Goal: Navigation & Orientation: Find specific page/section

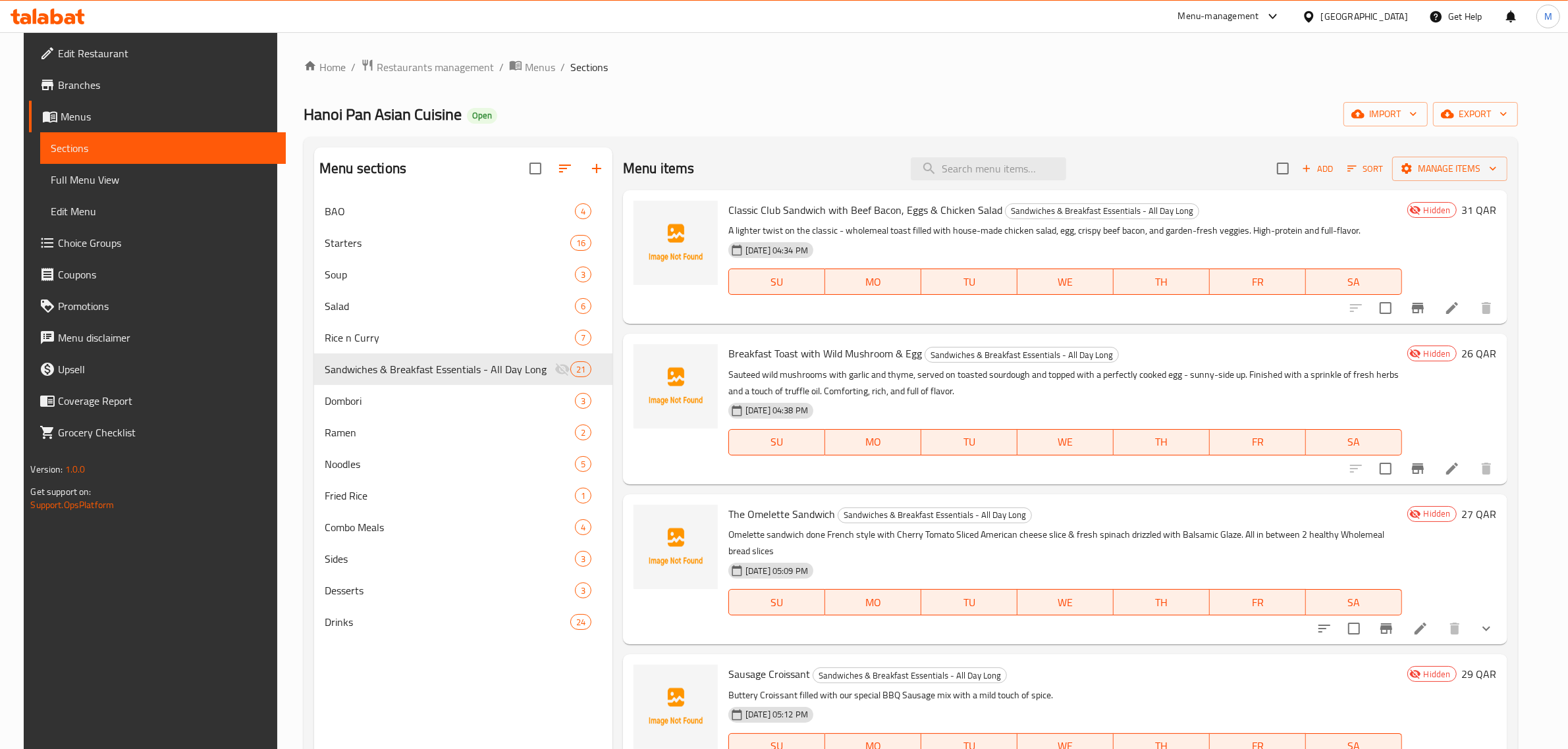
click at [712, 109] on div "⁠Hanoi Pan Asian Cuisine Open import export" at bounding box center [911, 115] width 1215 height 25
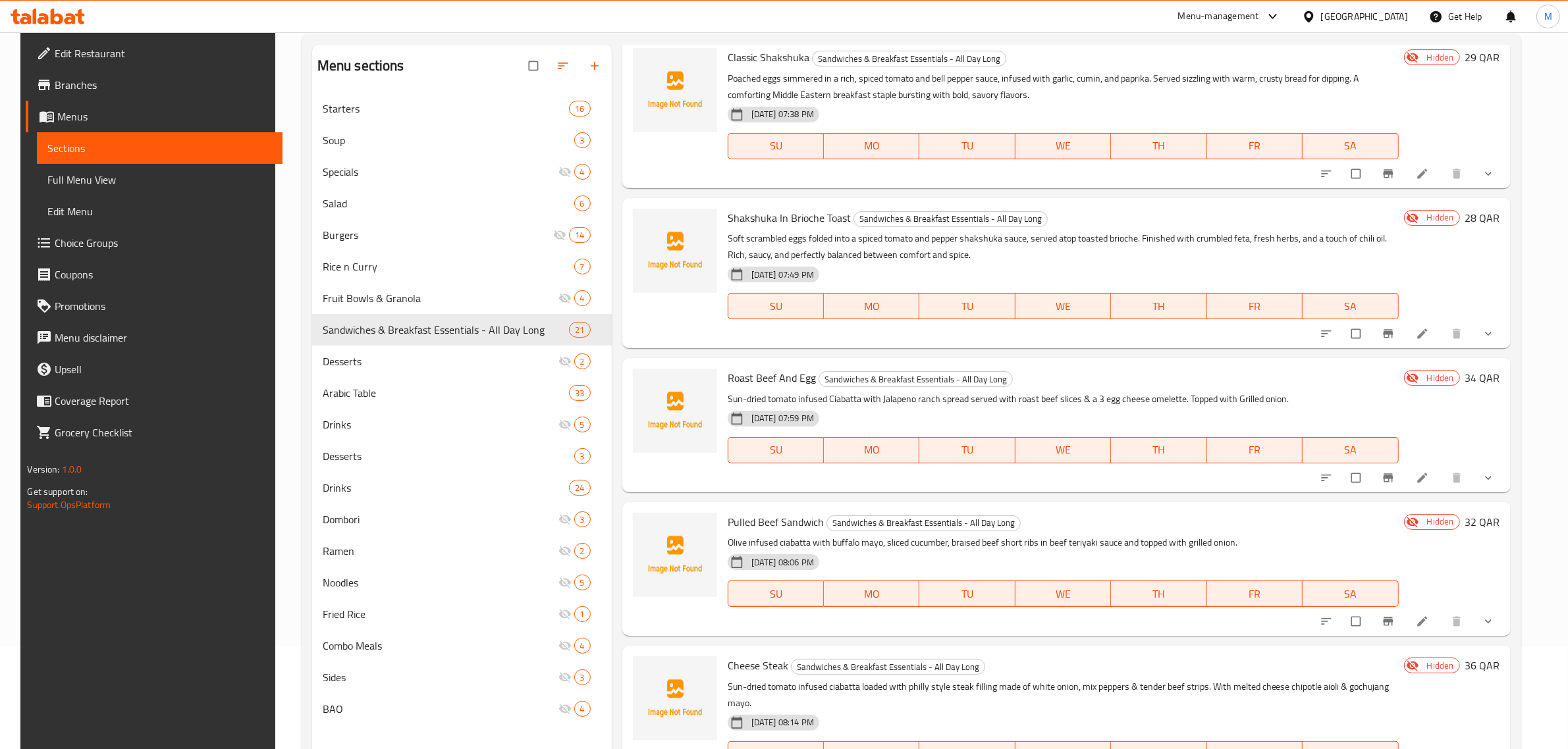
scroll to position [185, 0]
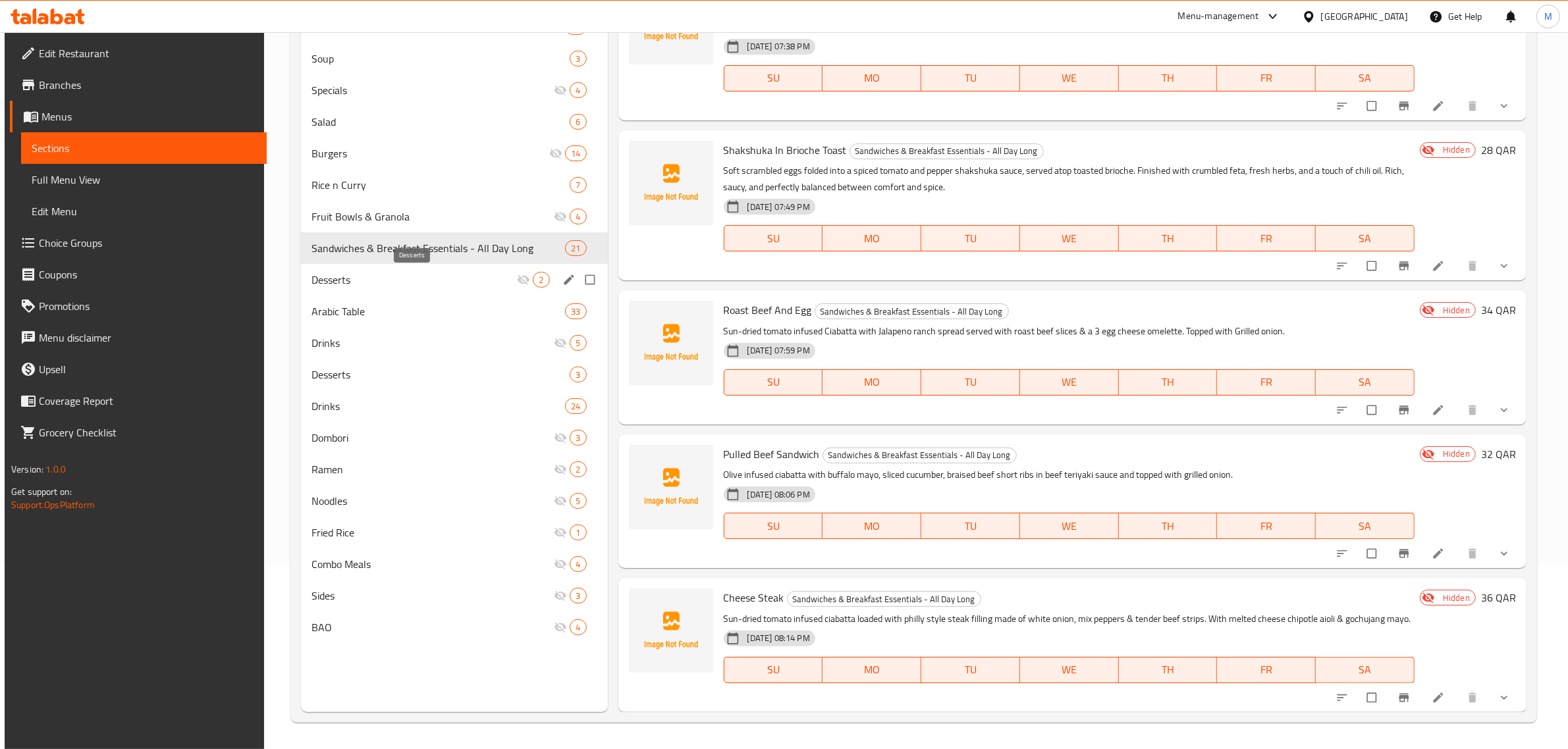
click at [439, 273] on span "Desserts" at bounding box center [414, 279] width 206 height 16
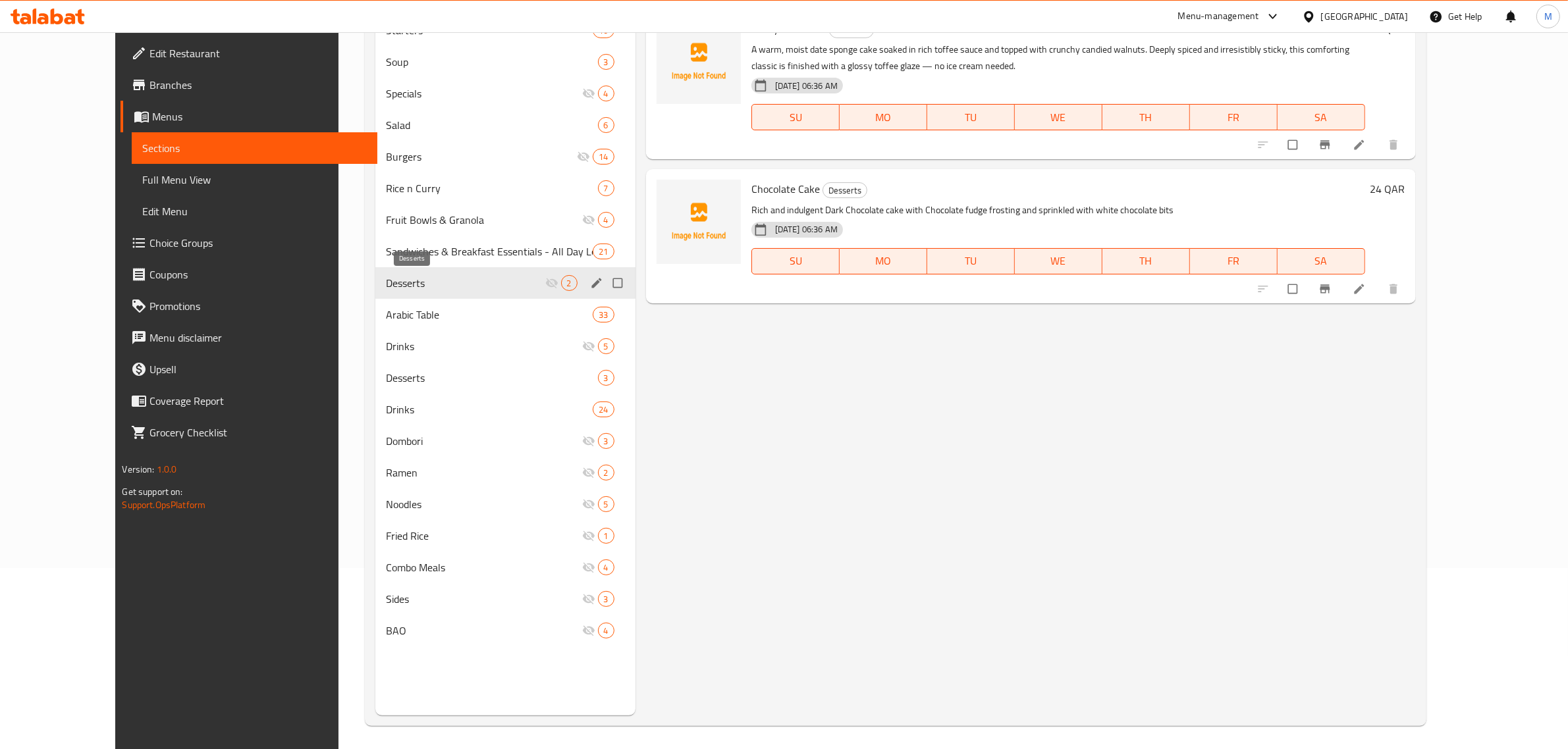
scroll to position [185, 0]
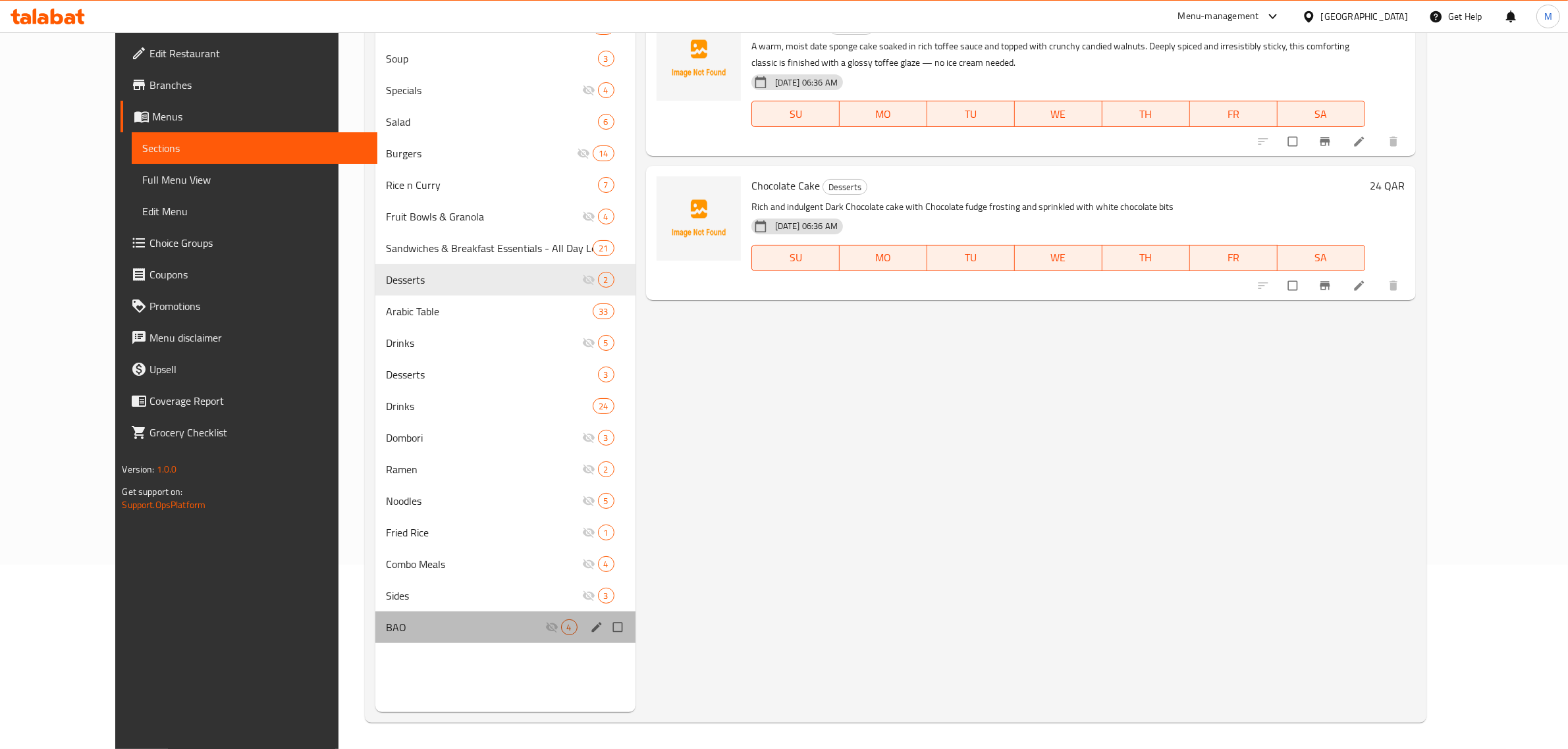
click at [411, 634] on div "BAO 4" at bounding box center [505, 628] width 260 height 32
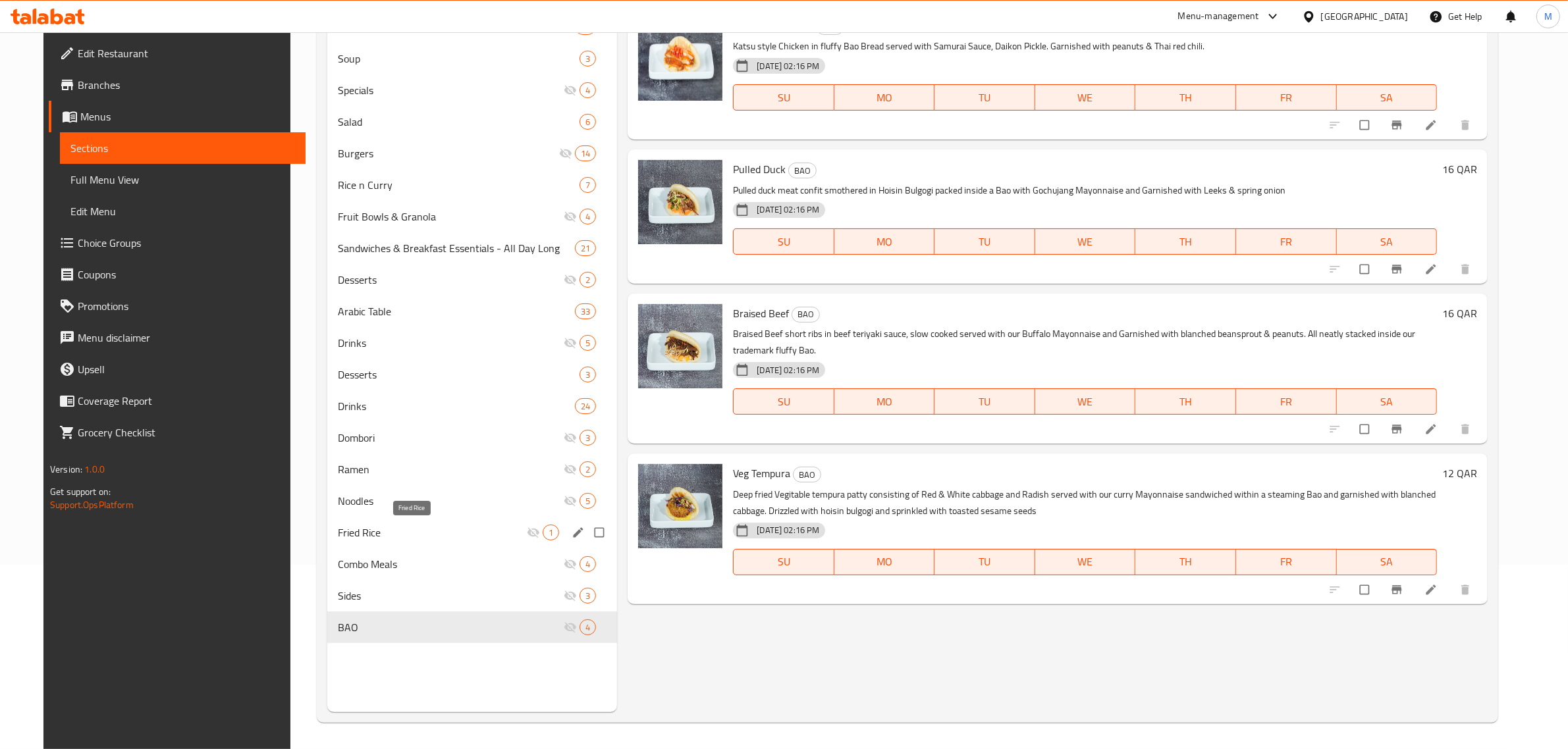
scroll to position [185, 0]
click at [398, 597] on span "Sides" at bounding box center [432, 596] width 189 height 16
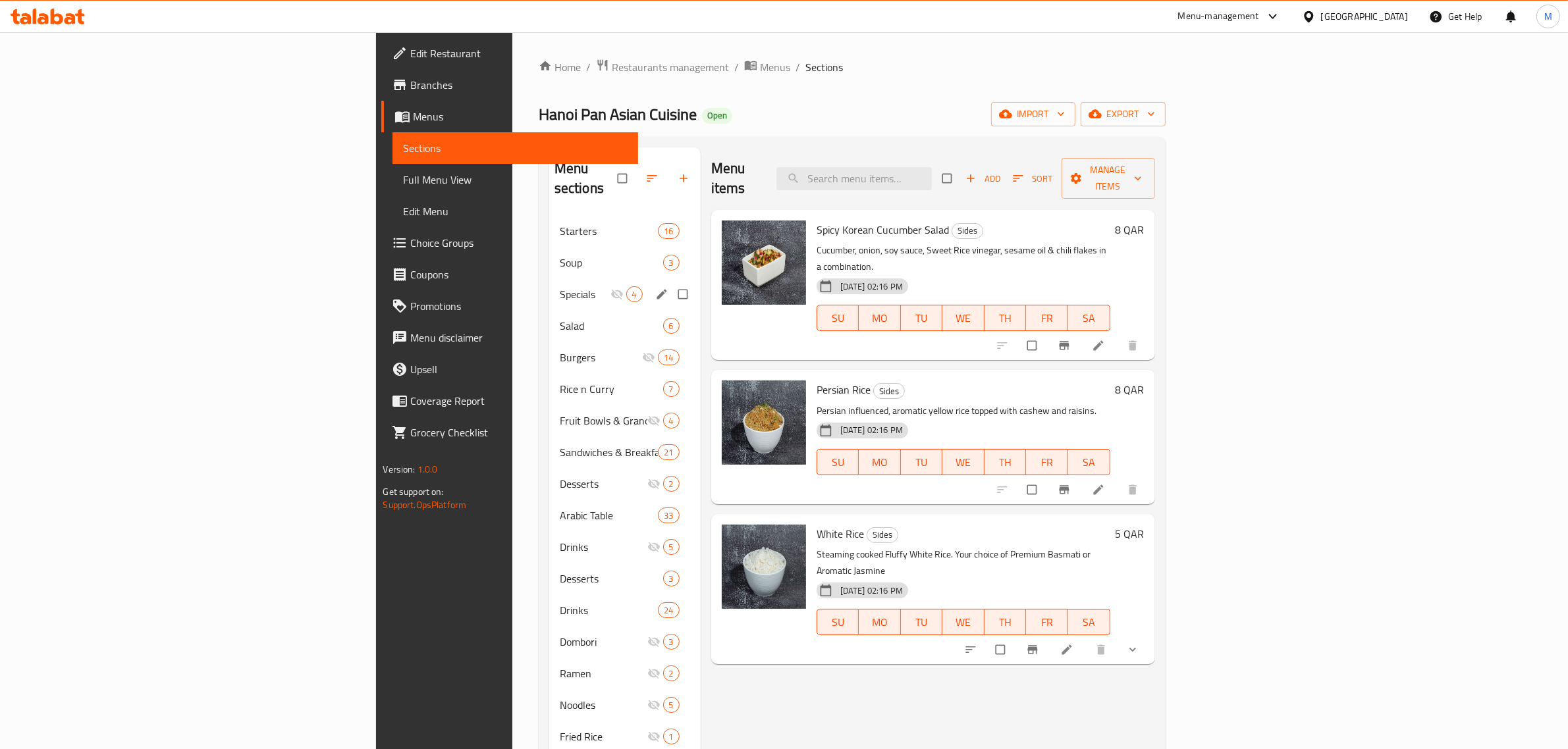
click at [549, 279] on div "Specials 4" at bounding box center [625, 294] width 152 height 32
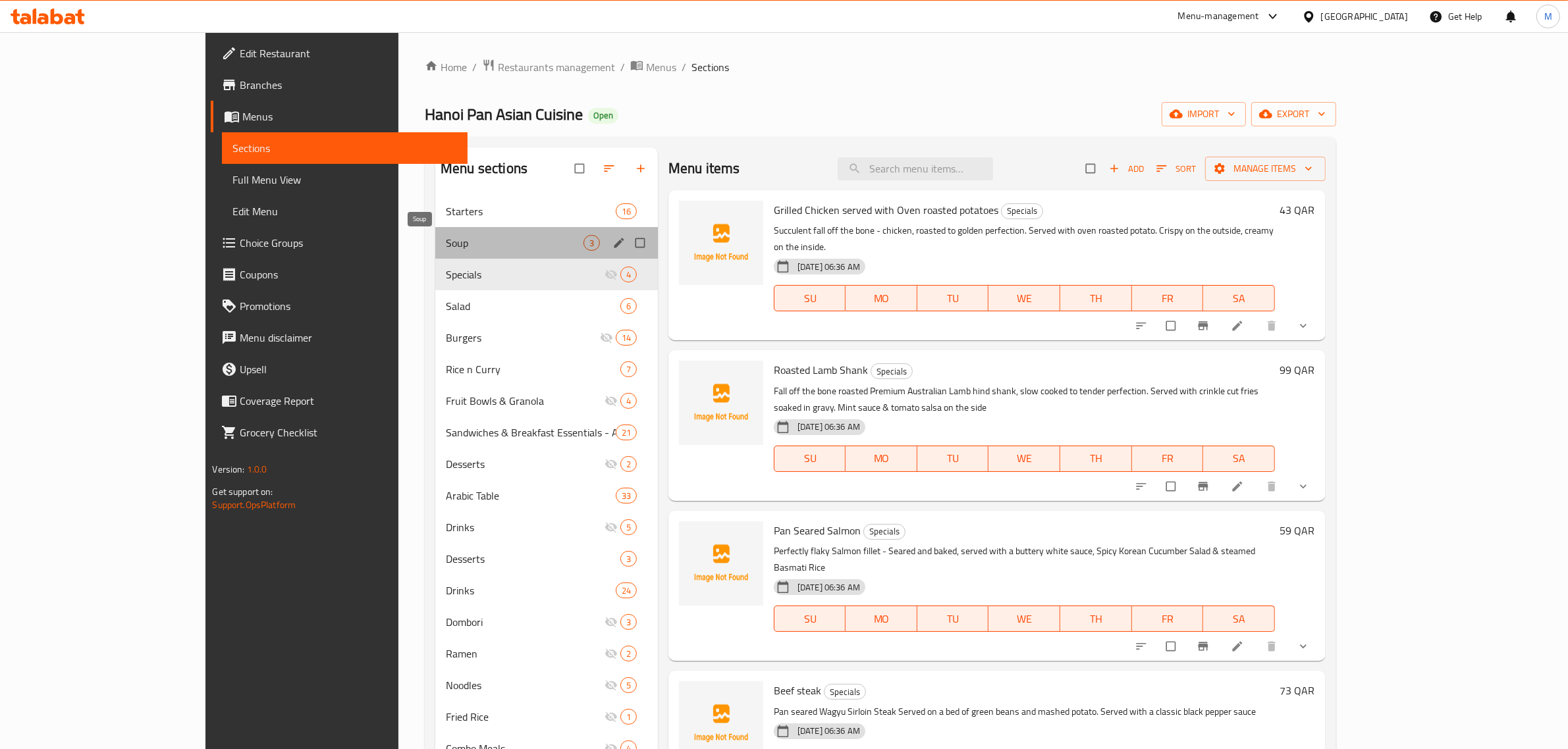
click at [453, 244] on span "Soup" at bounding box center [515, 243] width 138 height 16
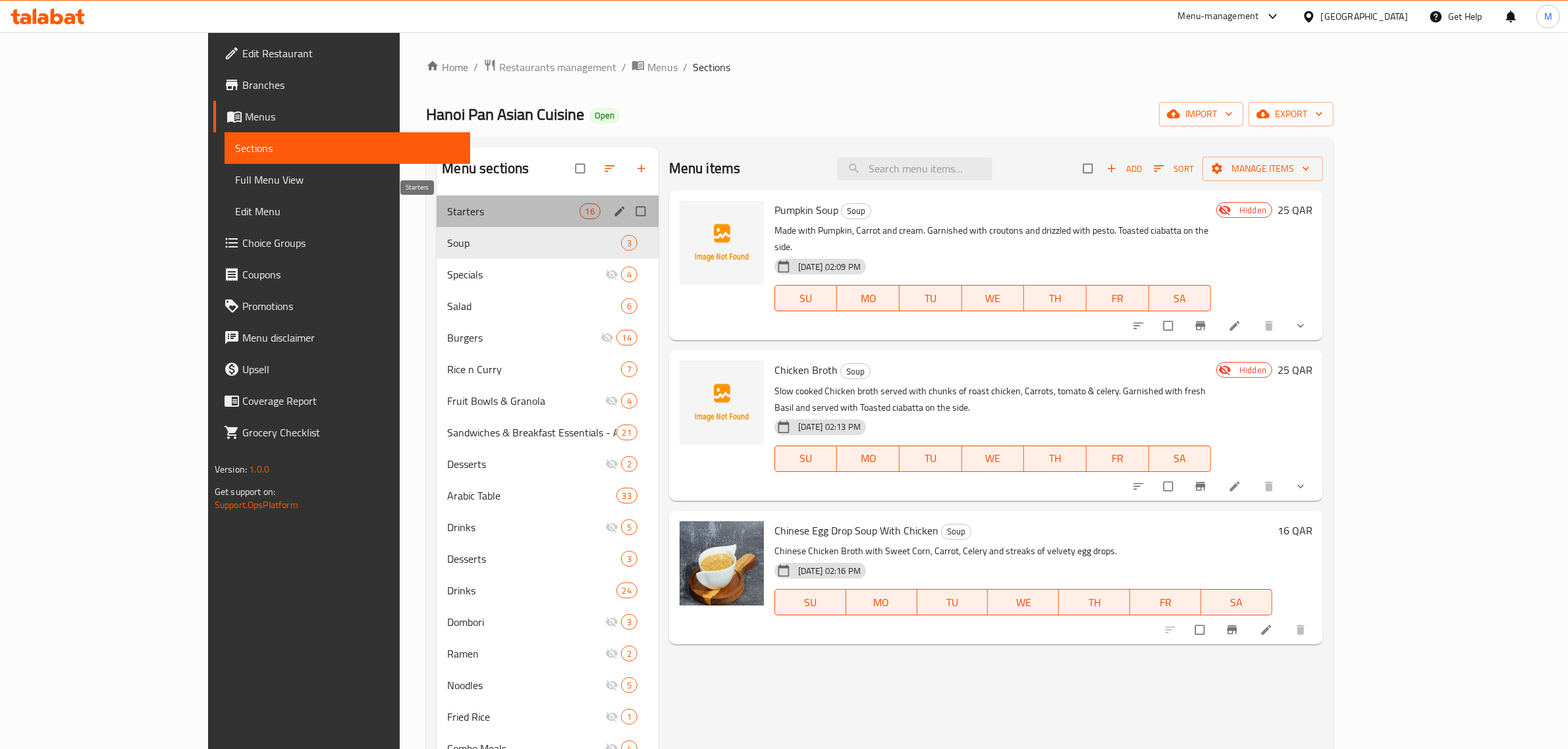
click at [475, 211] on span "Starters" at bounding box center [513, 211] width 132 height 16
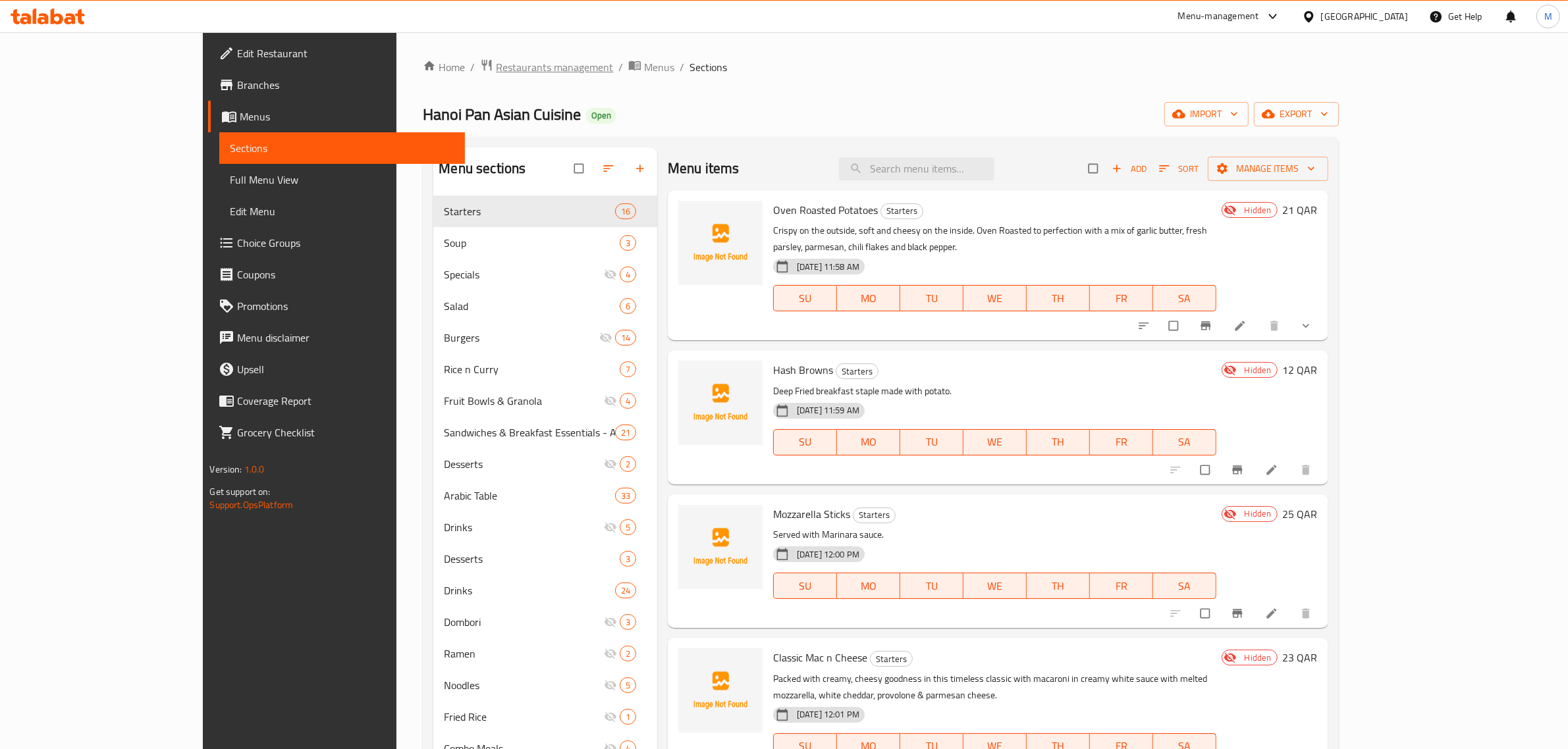
click at [496, 64] on span "Restaurants management" at bounding box center [554, 66] width 117 height 16
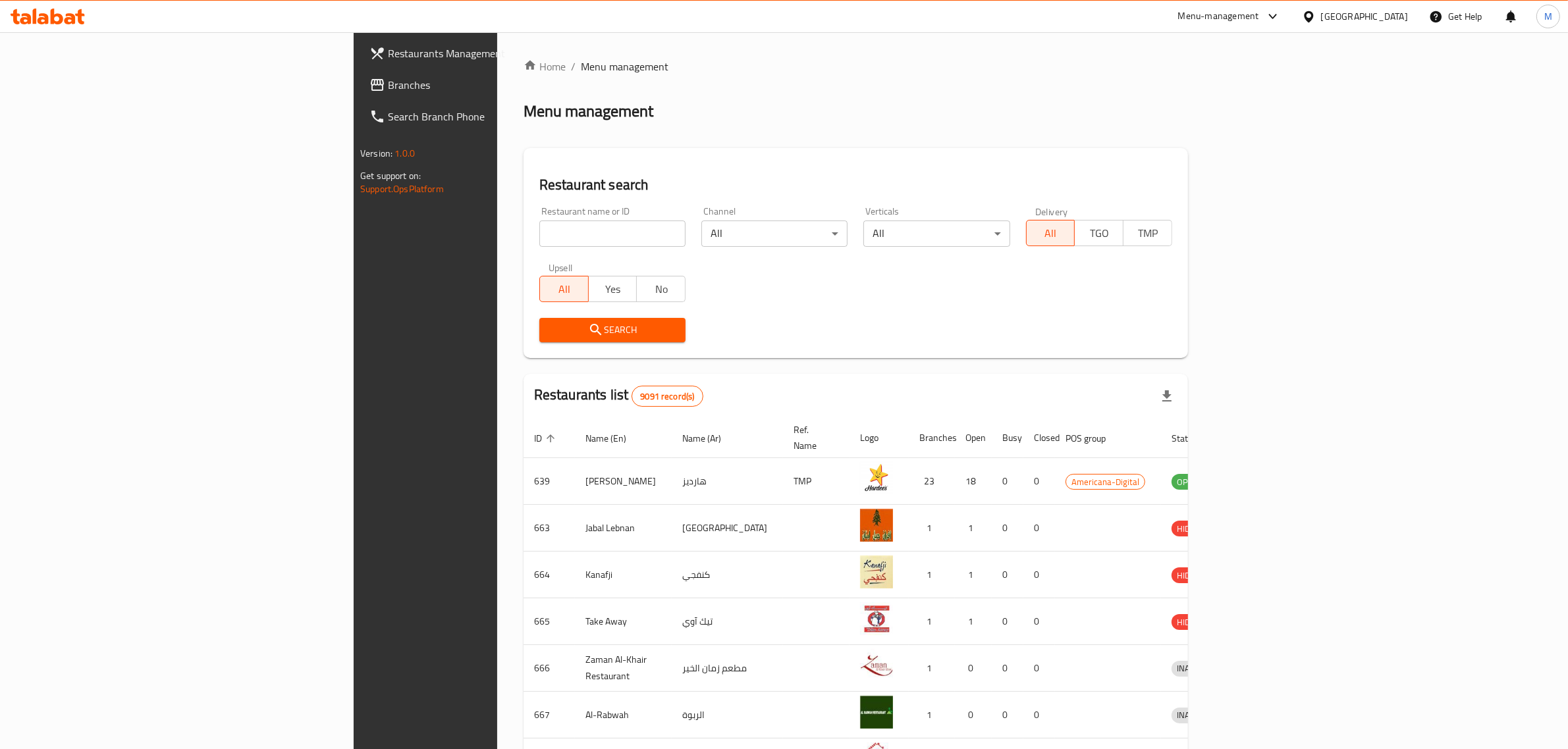
click at [1321, 20] on div at bounding box center [1311, 16] width 19 height 15
click at [1222, 143] on div "Egypt" at bounding box center [1266, 135] width 108 height 30
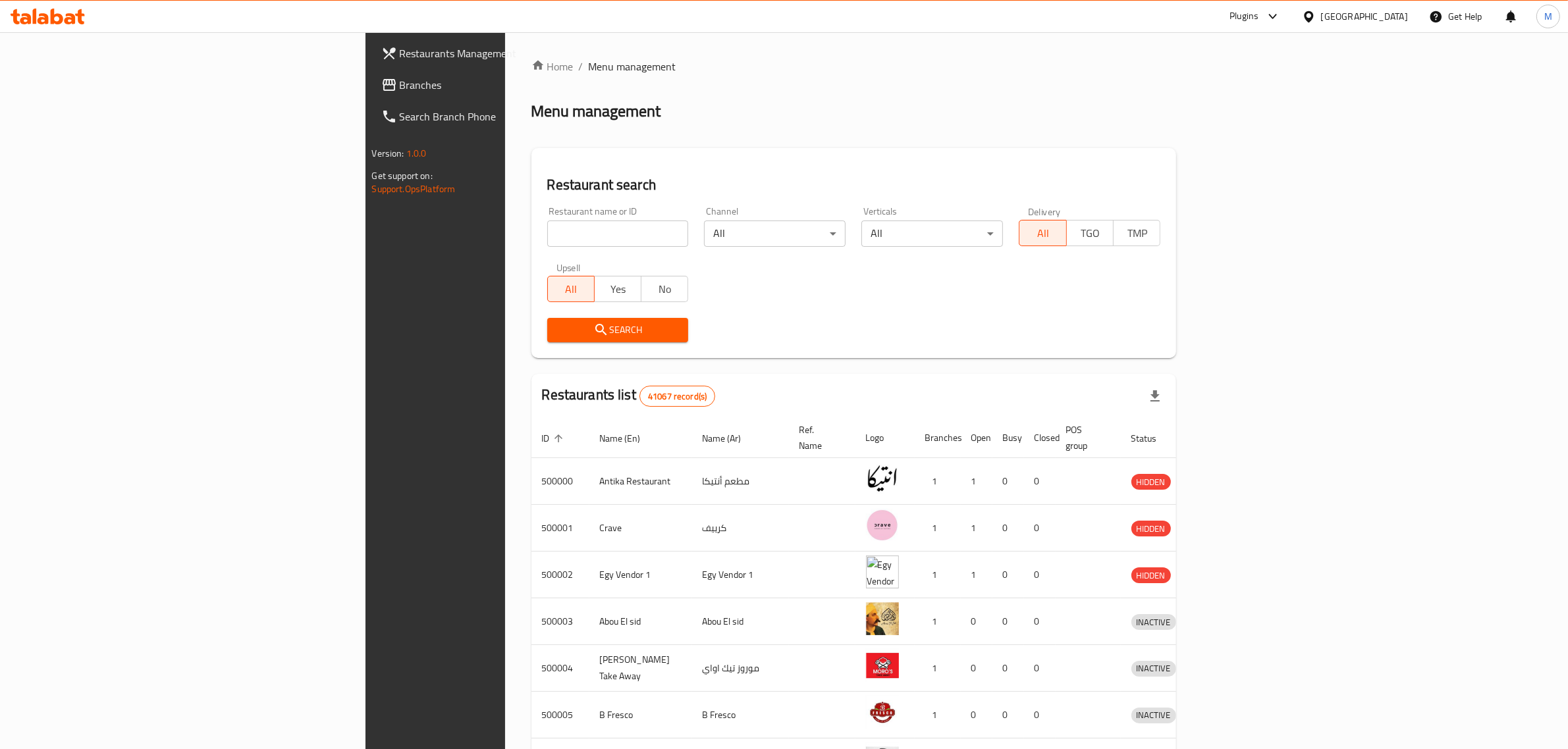
click at [1281, 13] on div at bounding box center [1270, 16] width 22 height 16
click at [1202, 215] on div "Restaurant-Management" at bounding box center [1211, 211] width 103 height 15
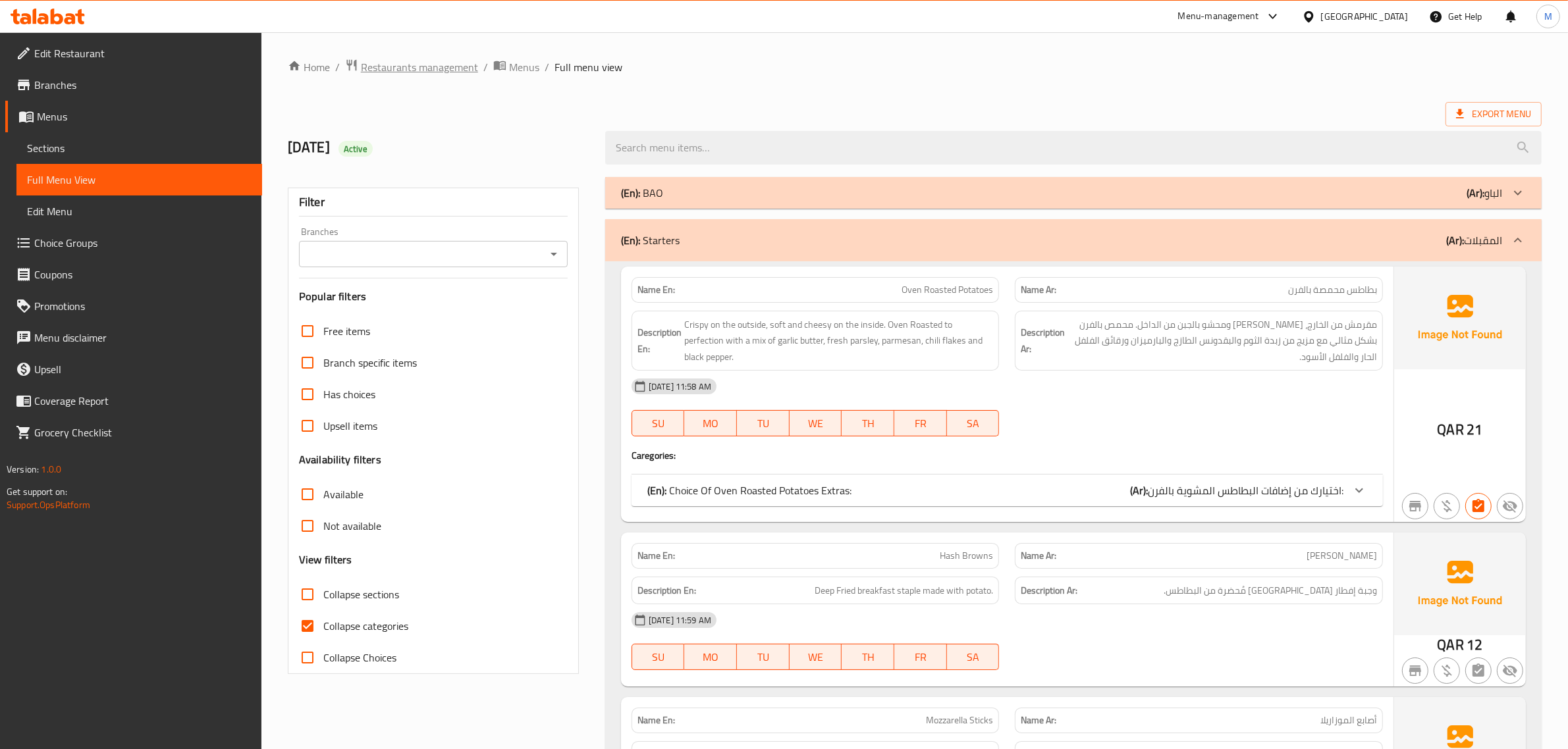
click at [432, 62] on span "Restaurants management" at bounding box center [419, 66] width 117 height 16
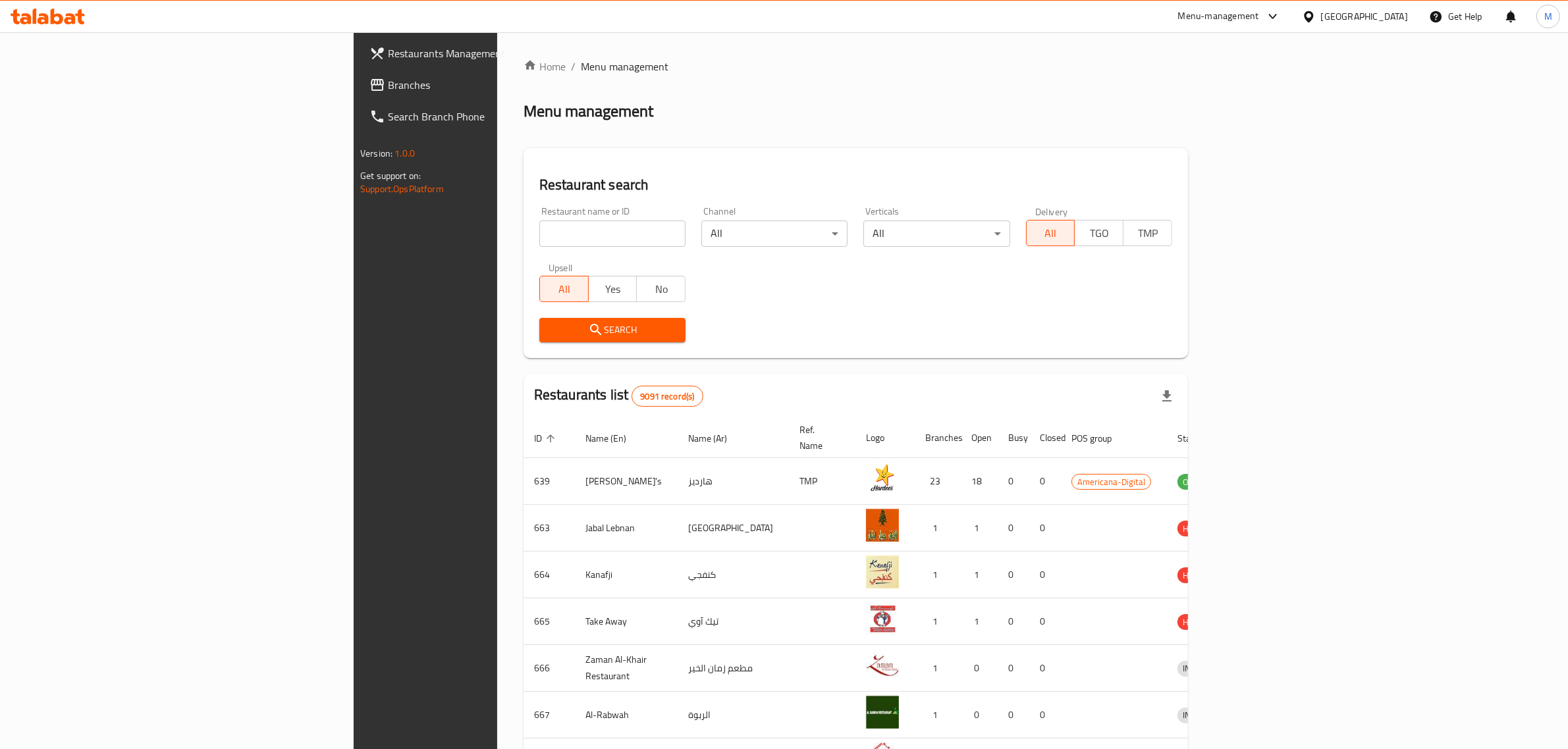
click at [1390, 10] on div "[GEOGRAPHIC_DATA]" at bounding box center [1365, 16] width 87 height 15
click at [1225, 129] on div "Egypt" at bounding box center [1266, 136] width 87 height 15
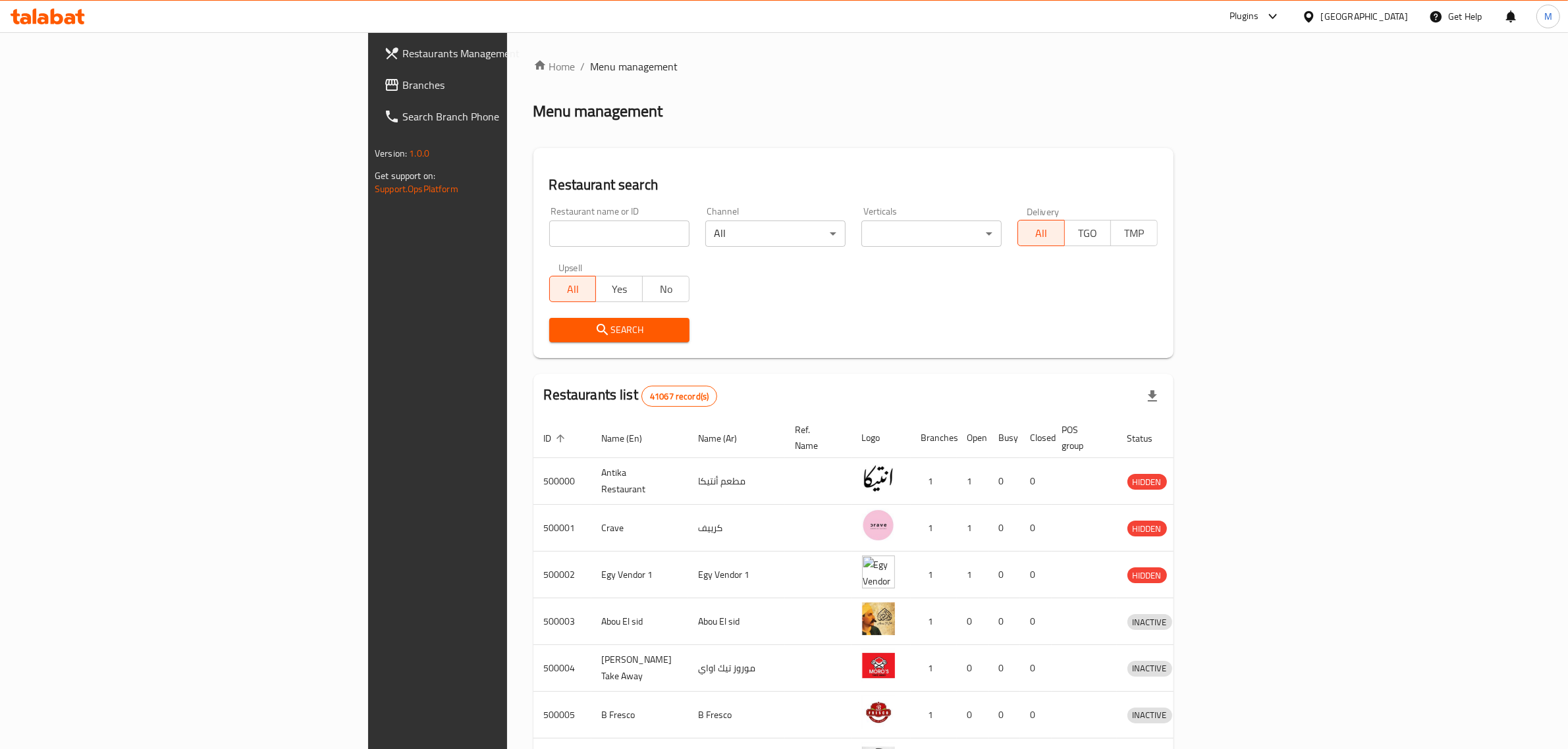
click at [1281, 23] on div at bounding box center [1270, 16] width 22 height 16
click at [1246, 207] on div "Restaurant-Management" at bounding box center [1211, 211] width 103 height 15
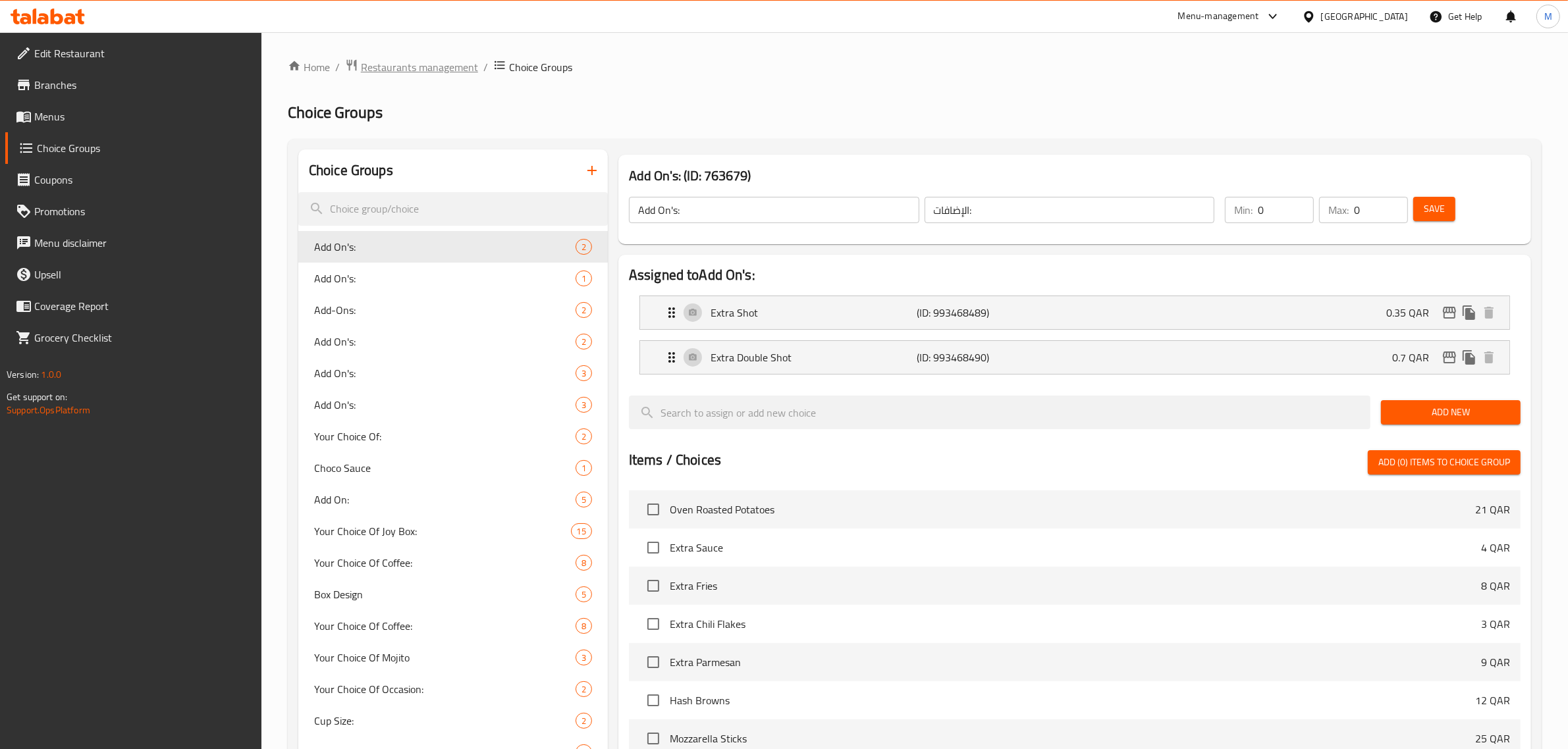
click at [398, 61] on span "Restaurants management" at bounding box center [419, 66] width 117 height 16
